Goal: Task Accomplishment & Management: Manage account settings

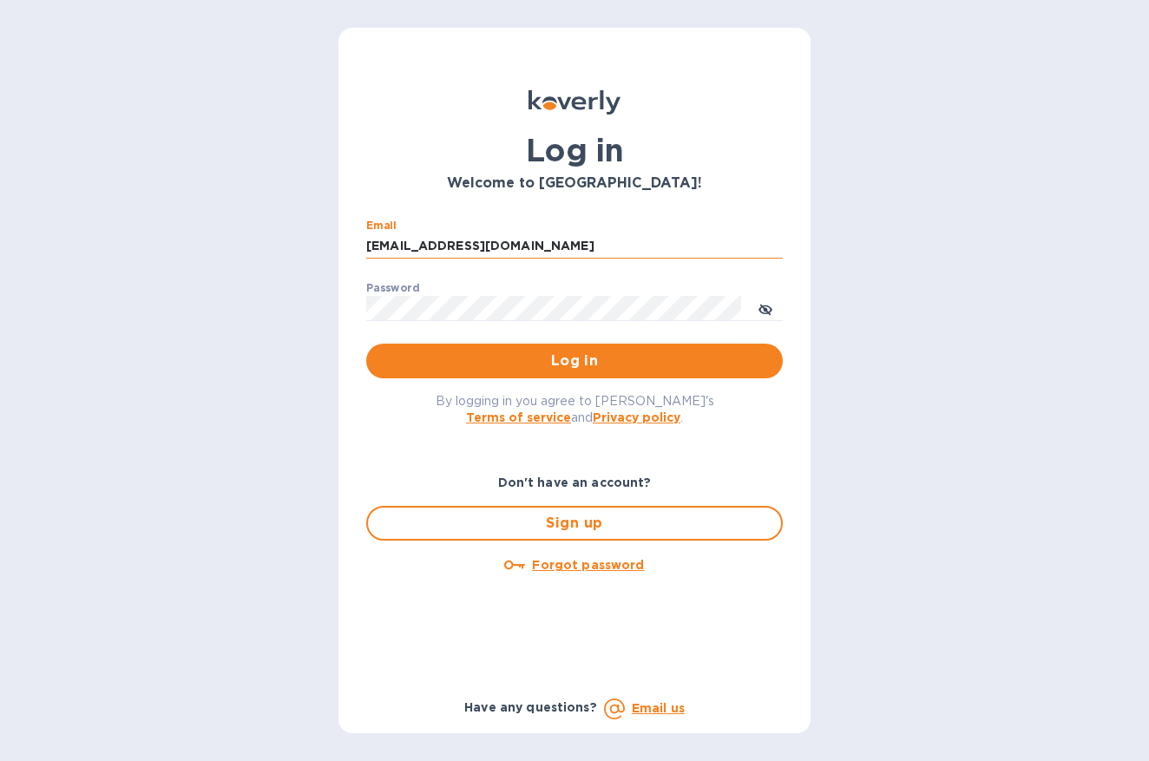
type input "33stockbridge@gmail.com"
click at [575, 359] on button "Log in" at bounding box center [574, 361] width 417 height 35
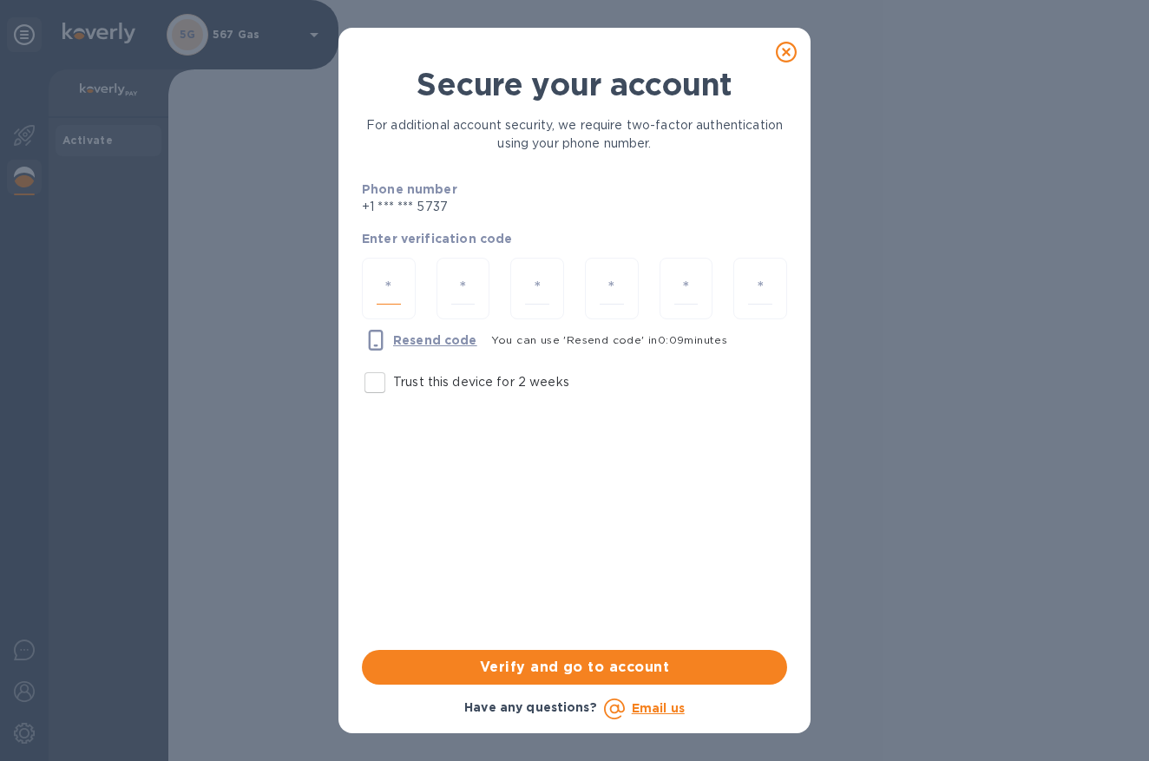
click at [393, 295] on input "number" at bounding box center [389, 289] width 24 height 32
type input "4"
click at [374, 401] on input "Trust this device for 2 weeks" at bounding box center [375, 382] width 36 height 36
checkbox input "true"
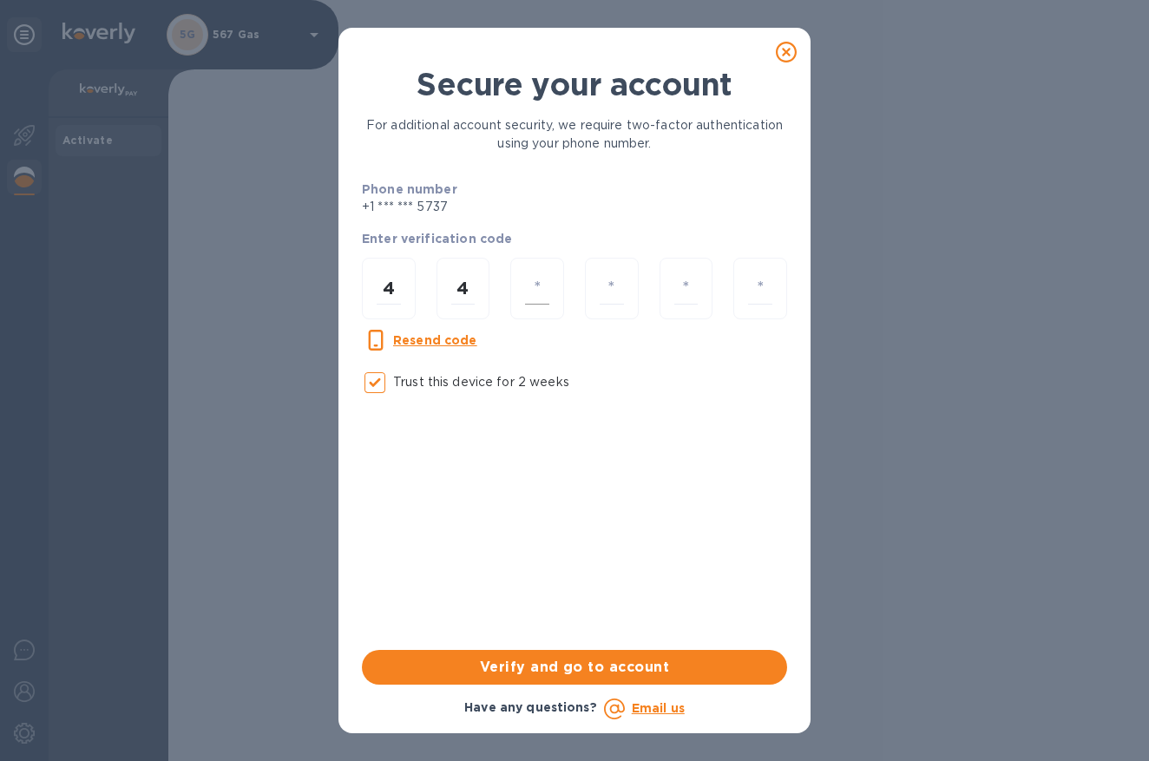
click at [519, 286] on div at bounding box center [537, 289] width 54 height 62
type input "9"
type input "2"
type input "4"
type input "3"
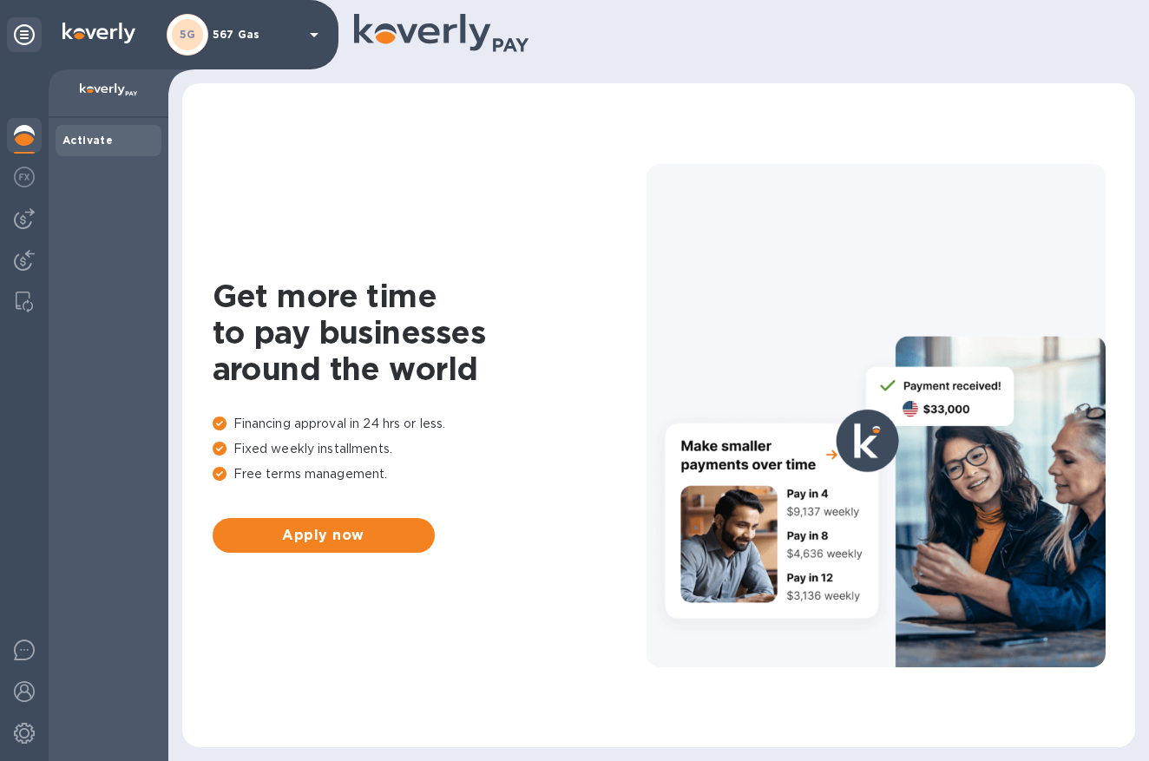
click at [250, 32] on p "567 Gas" at bounding box center [256, 35] width 87 height 12
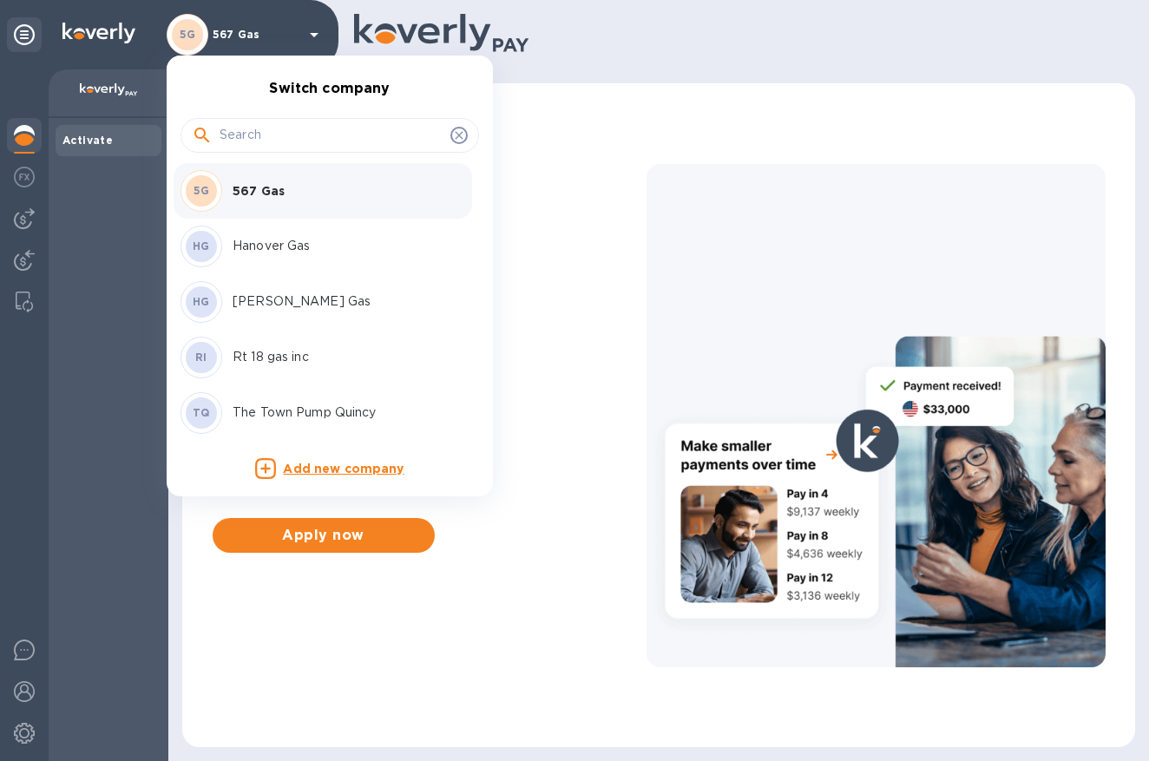
click at [19, 219] on div at bounding box center [574, 380] width 1149 height 761
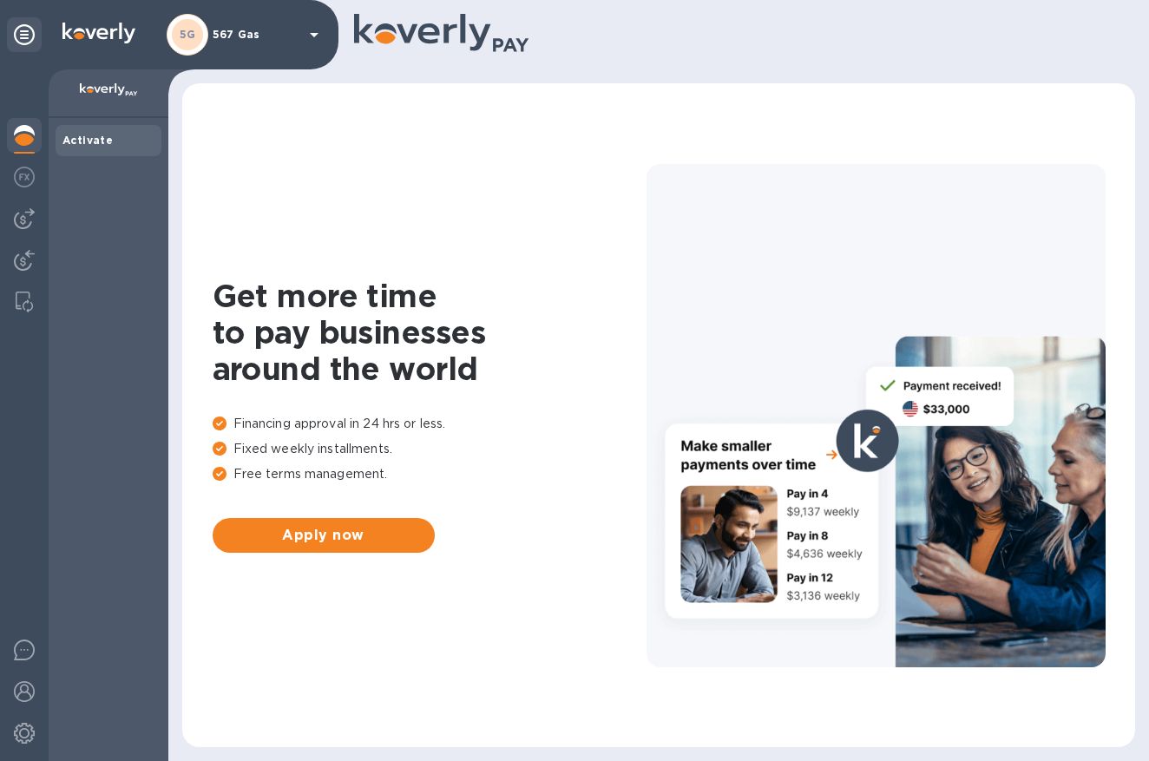
click at [19, 219] on img at bounding box center [24, 218] width 21 height 21
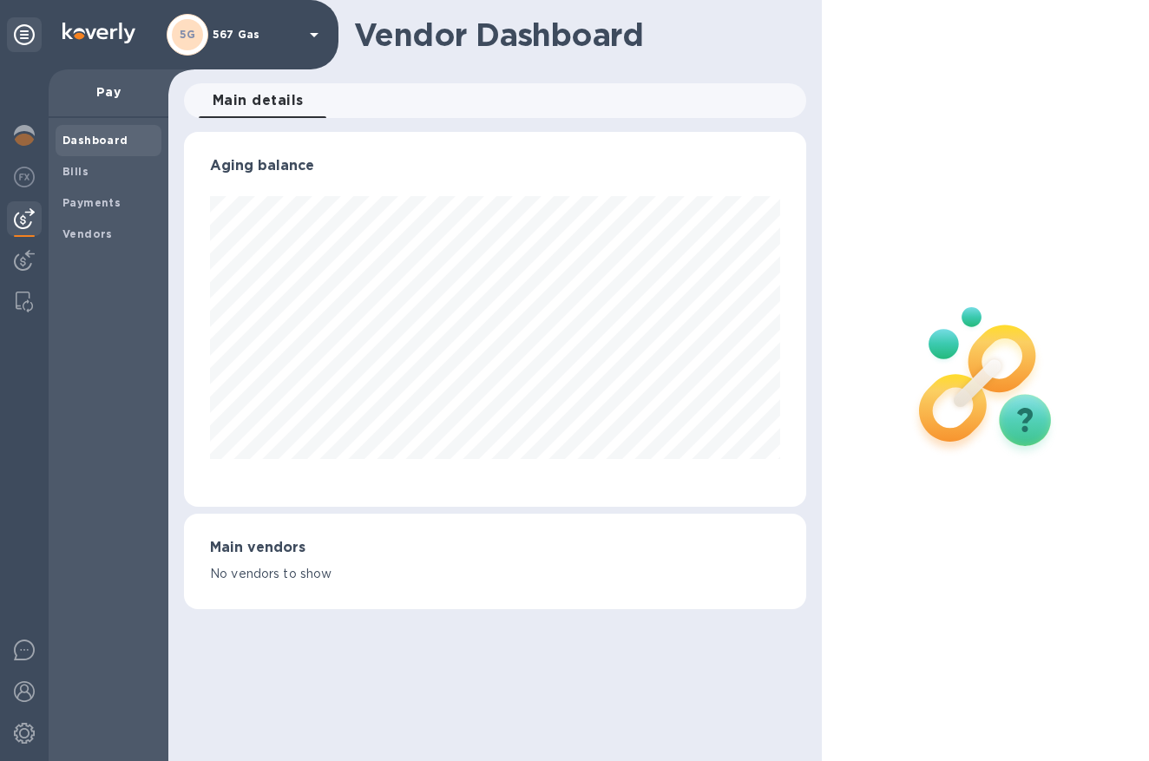
scroll to position [375, 622]
click at [82, 170] on b "Bills" at bounding box center [75, 171] width 26 height 13
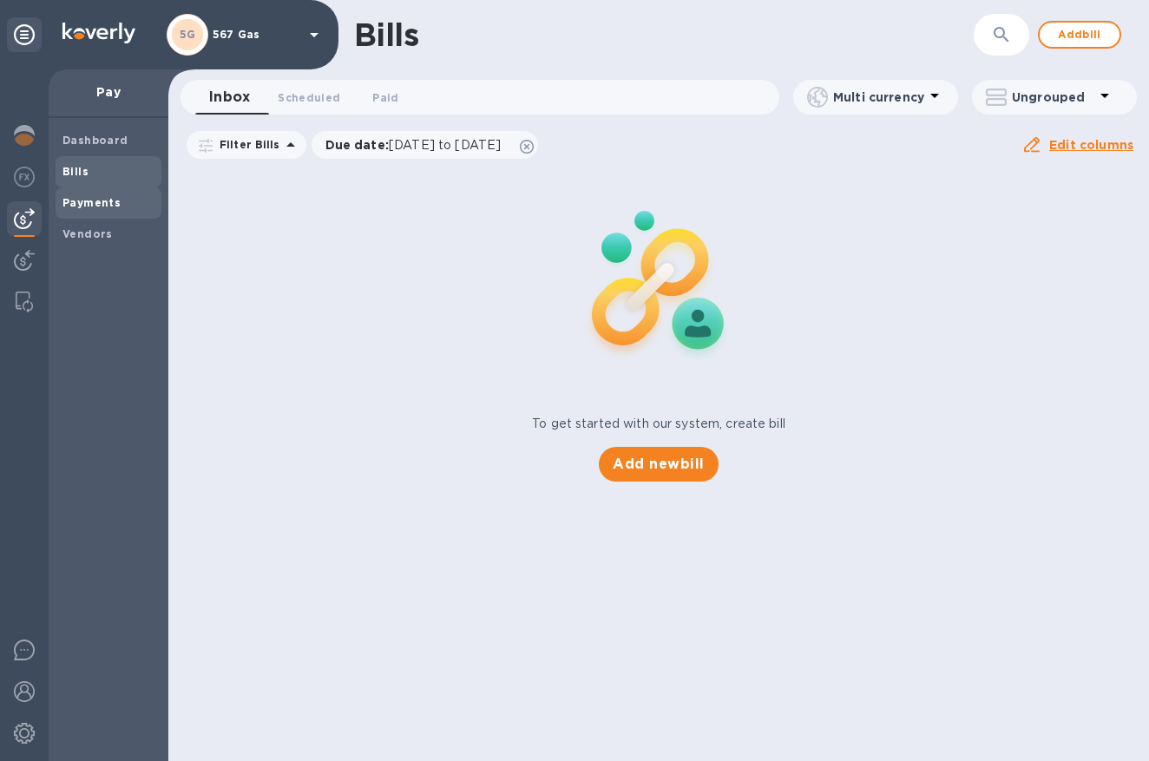
click at [119, 203] on b "Payments" at bounding box center [91, 202] width 58 height 13
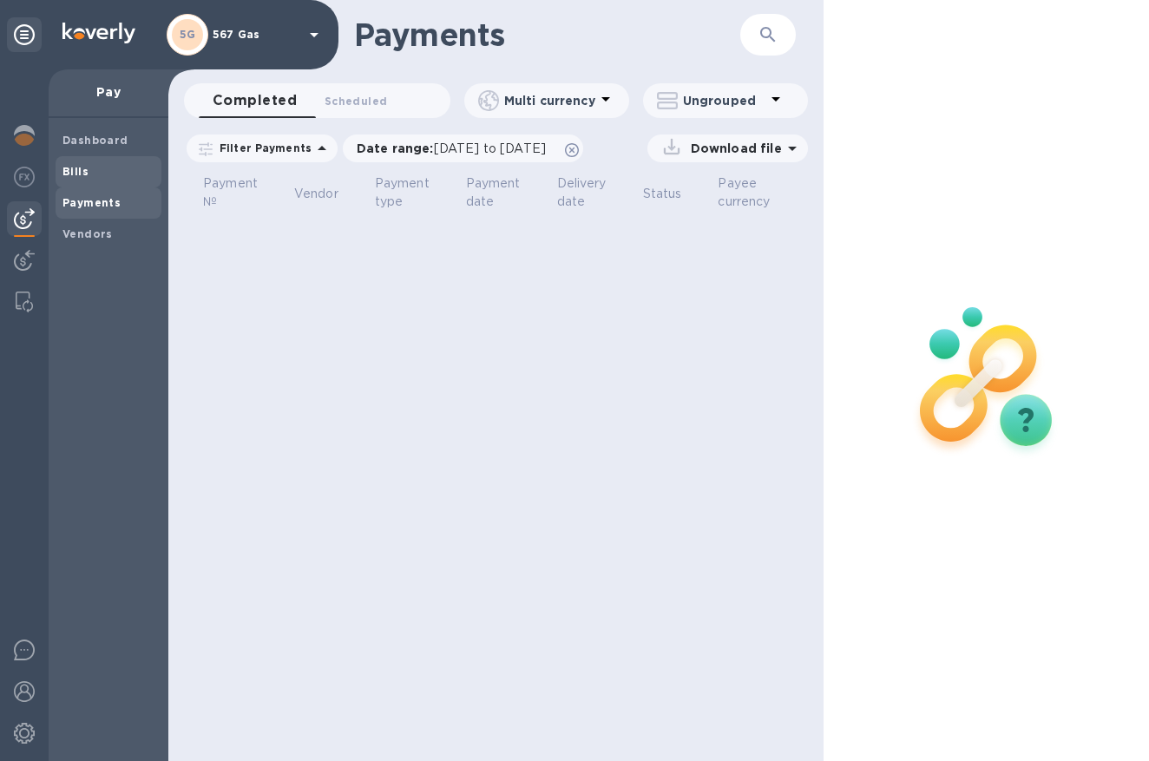
click at [91, 171] on span "Bills" at bounding box center [108, 171] width 92 height 17
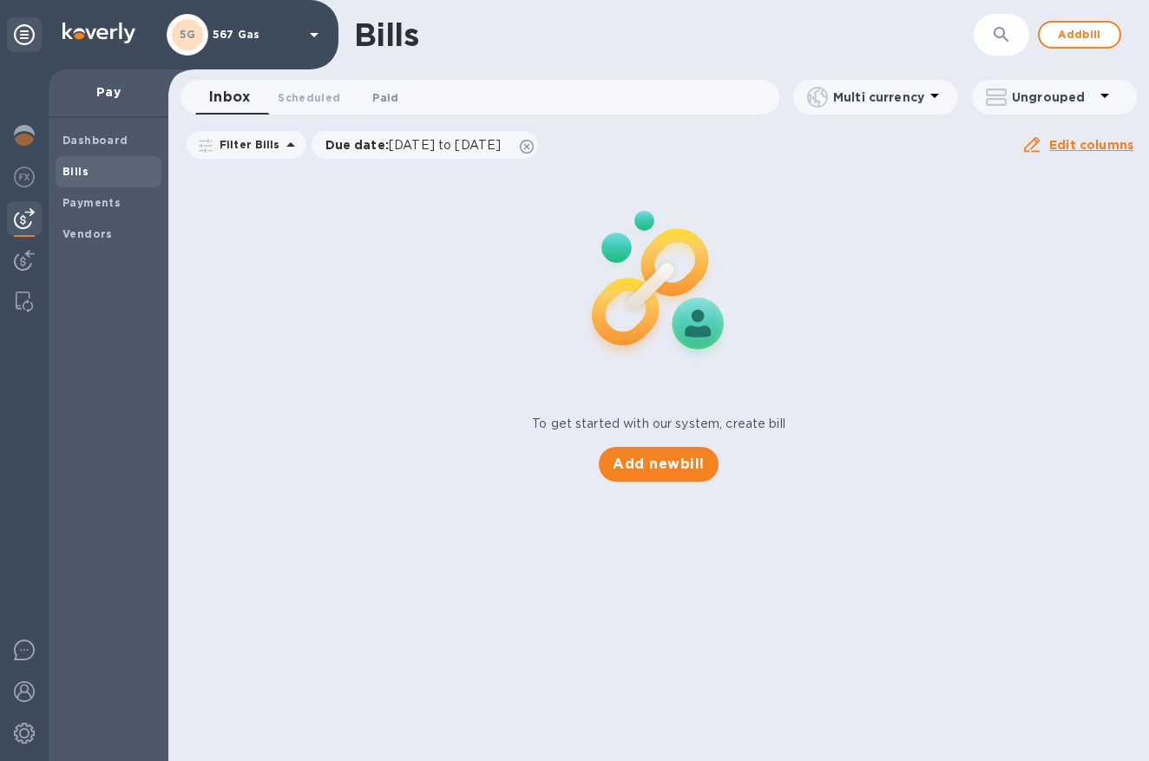
click at [398, 98] on span "Paid 0" at bounding box center [385, 98] width 26 height 18
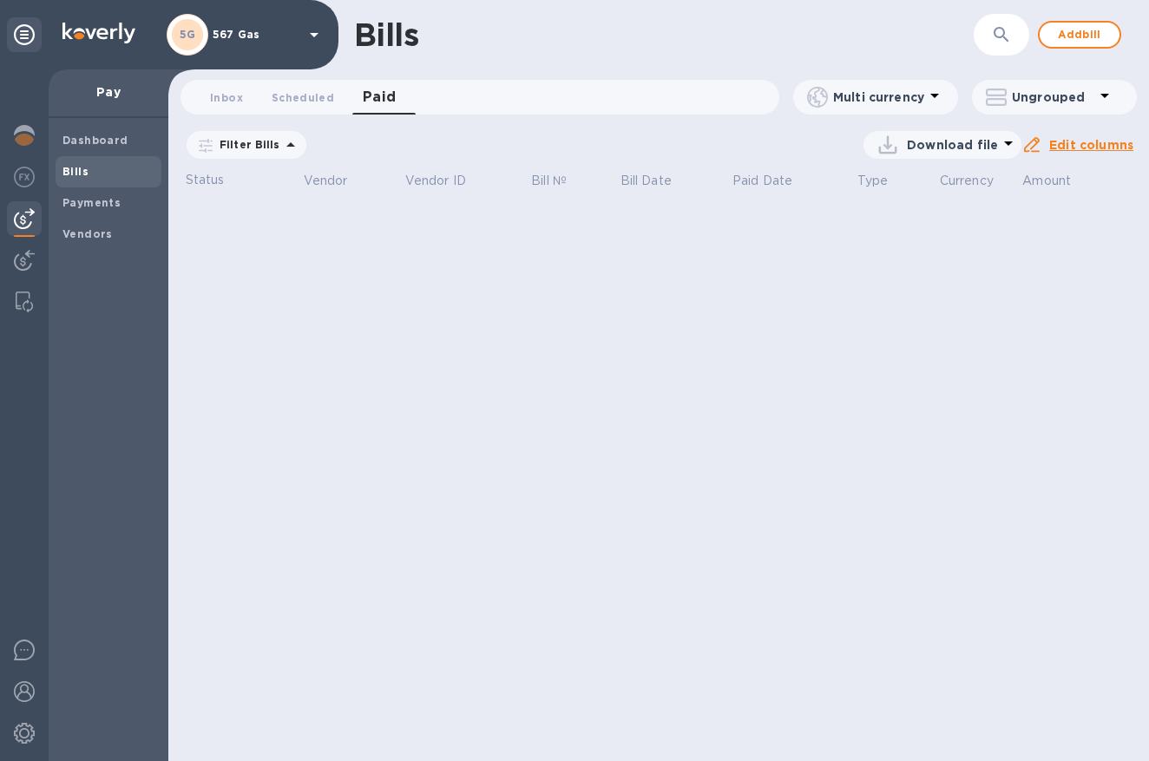
click at [0, 0] on icon at bounding box center [0, 0] width 0 height 0
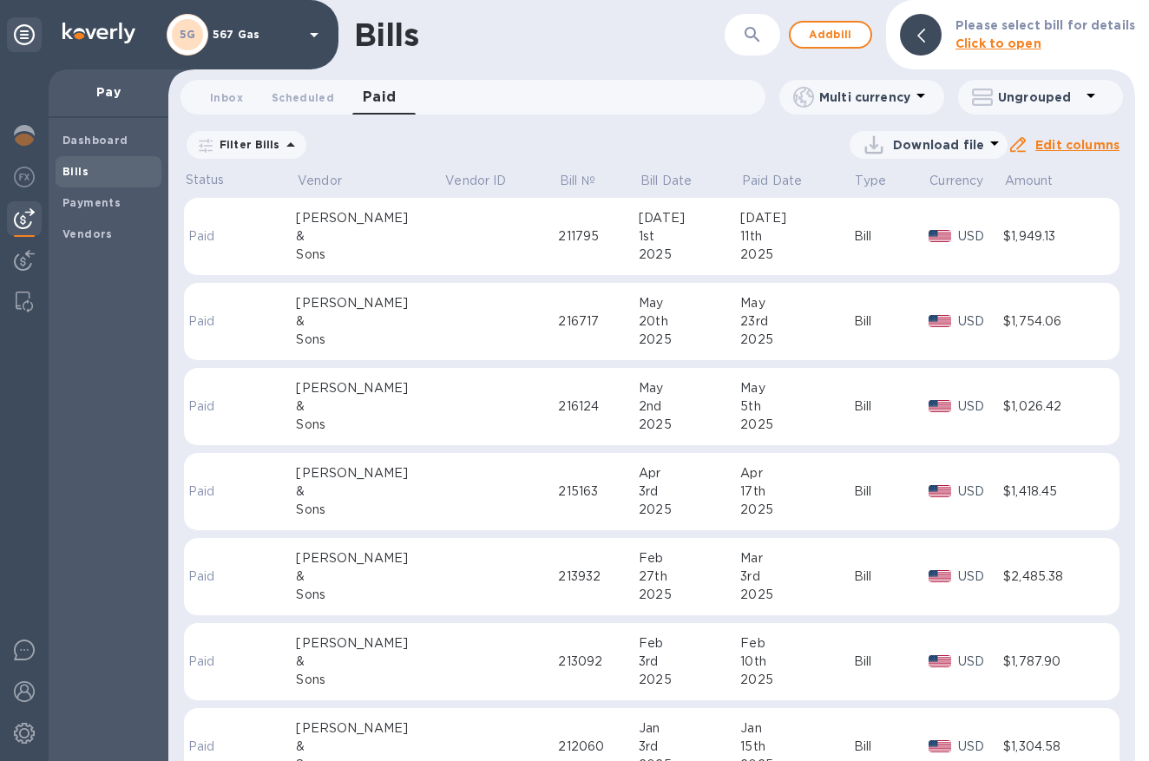
click at [250, 38] on p "567 Gas" at bounding box center [256, 35] width 87 height 12
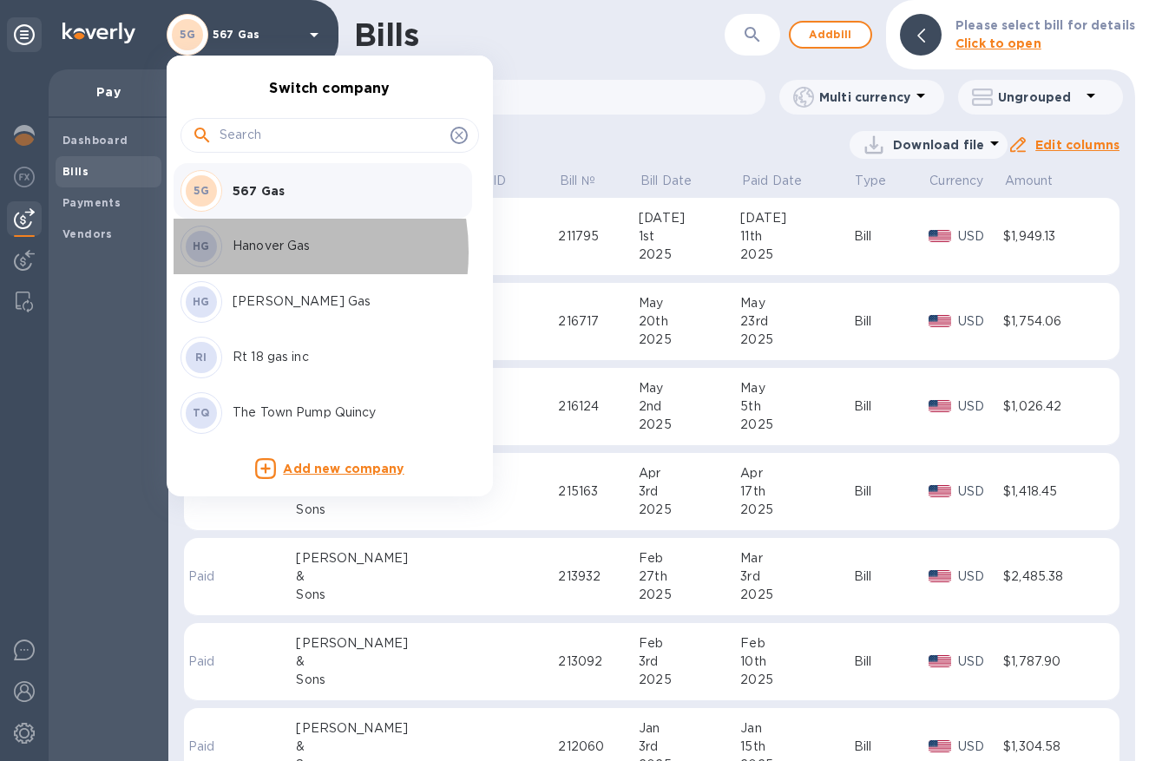
click at [255, 252] on p "Hanover Gas" at bounding box center [342, 246] width 219 height 18
